Goal: Register for event/course

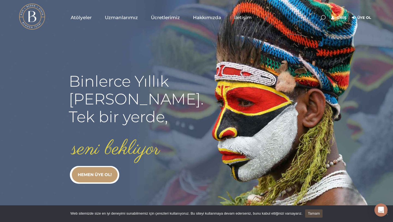
click at [83, 16] on span "Atölyeler" at bounding box center [81, 17] width 21 height 6
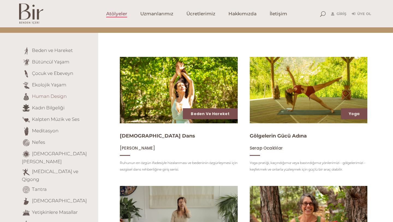
scroll to position [46, 0]
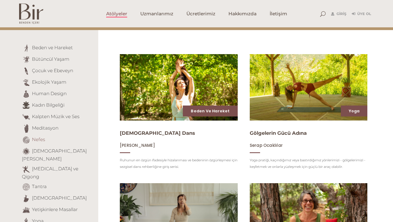
click at [41, 141] on link "Nefes" at bounding box center [38, 138] width 13 height 5
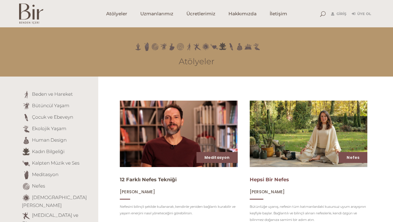
click at [285, 180] on link "Hepsi Bir Nefes" at bounding box center [269, 179] width 39 height 6
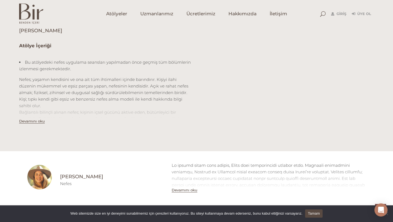
scroll to position [162, 0]
